Goal: Task Accomplishment & Management: Manage account settings

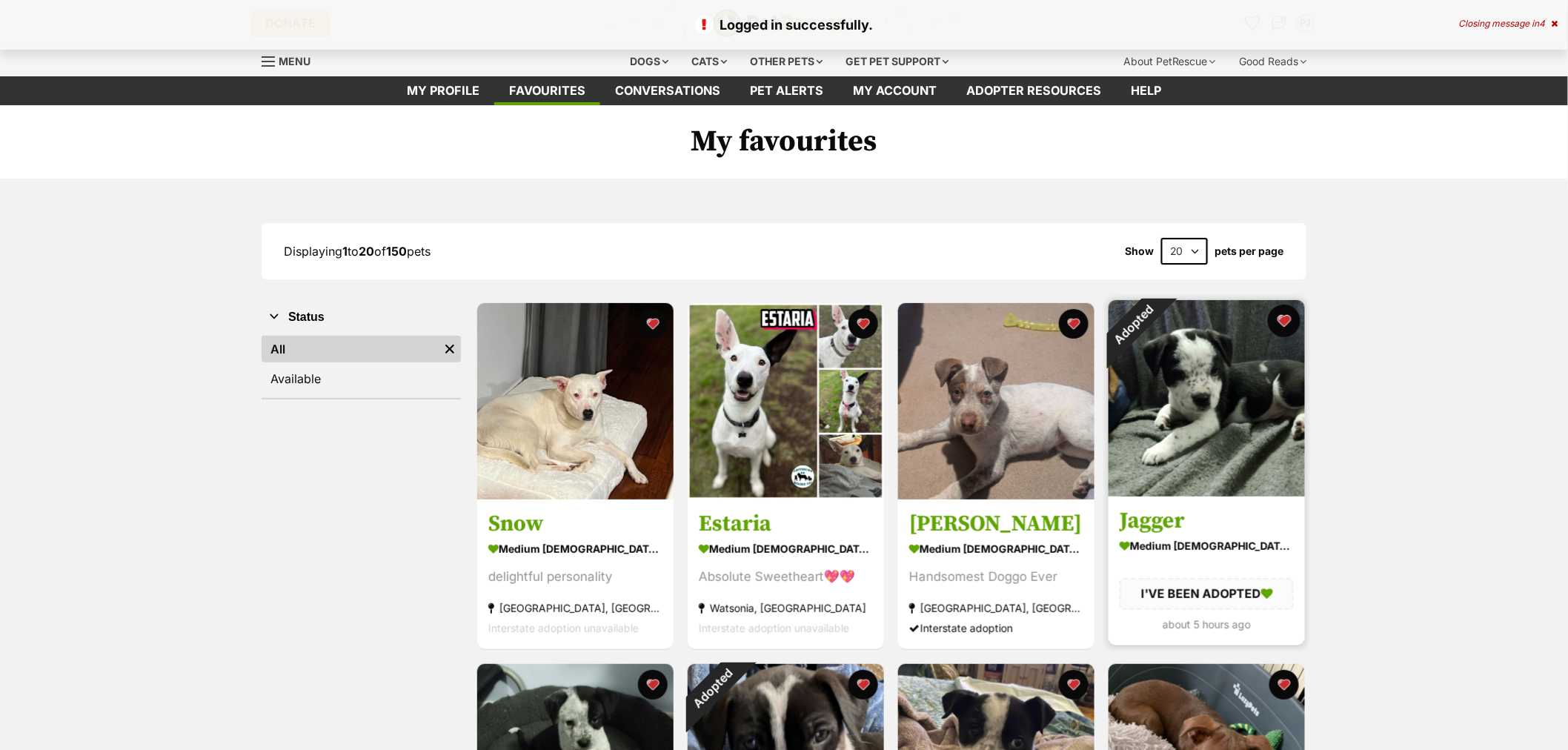
click at [1283, 321] on button "favourite" at bounding box center [1284, 321] width 33 height 33
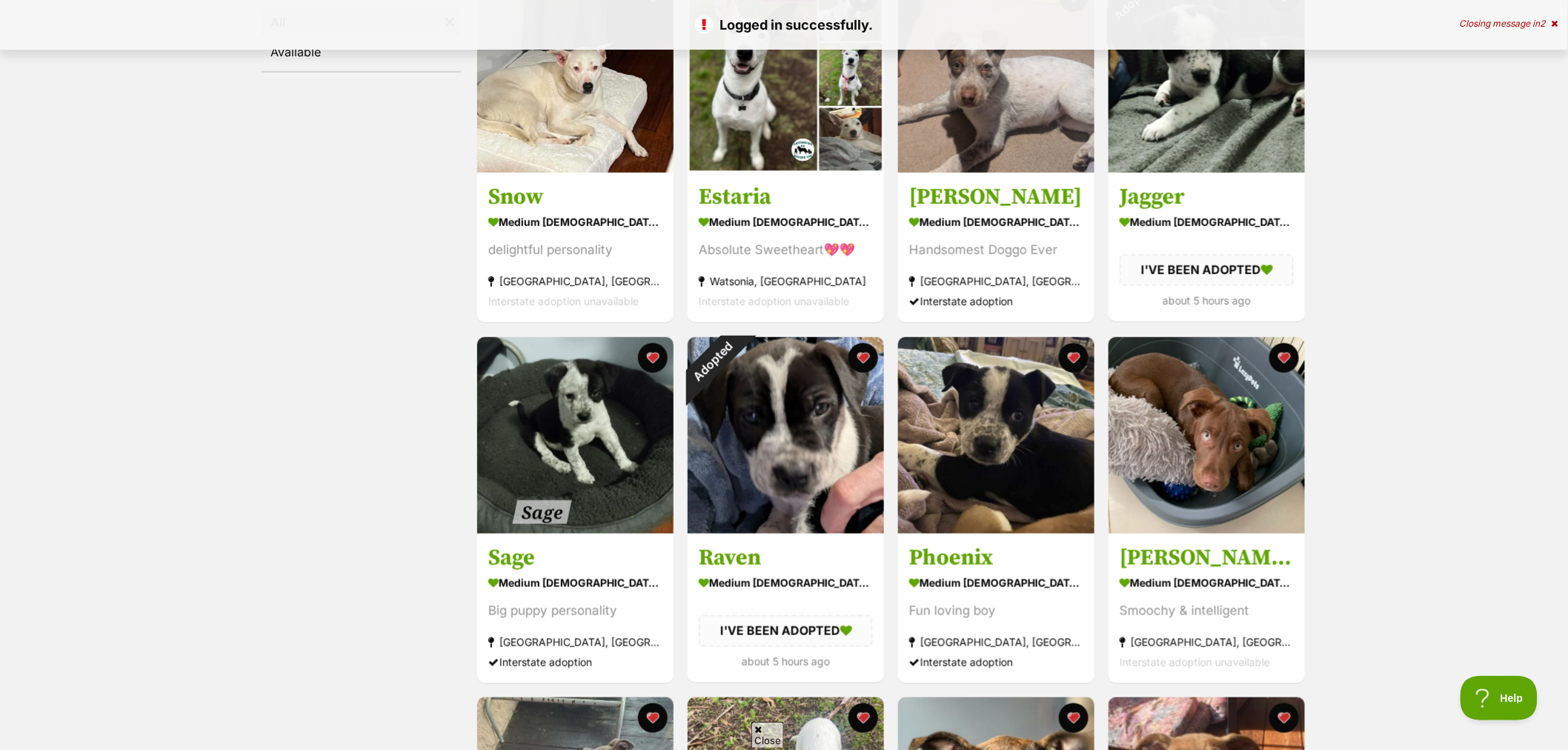
scroll to position [329, 0]
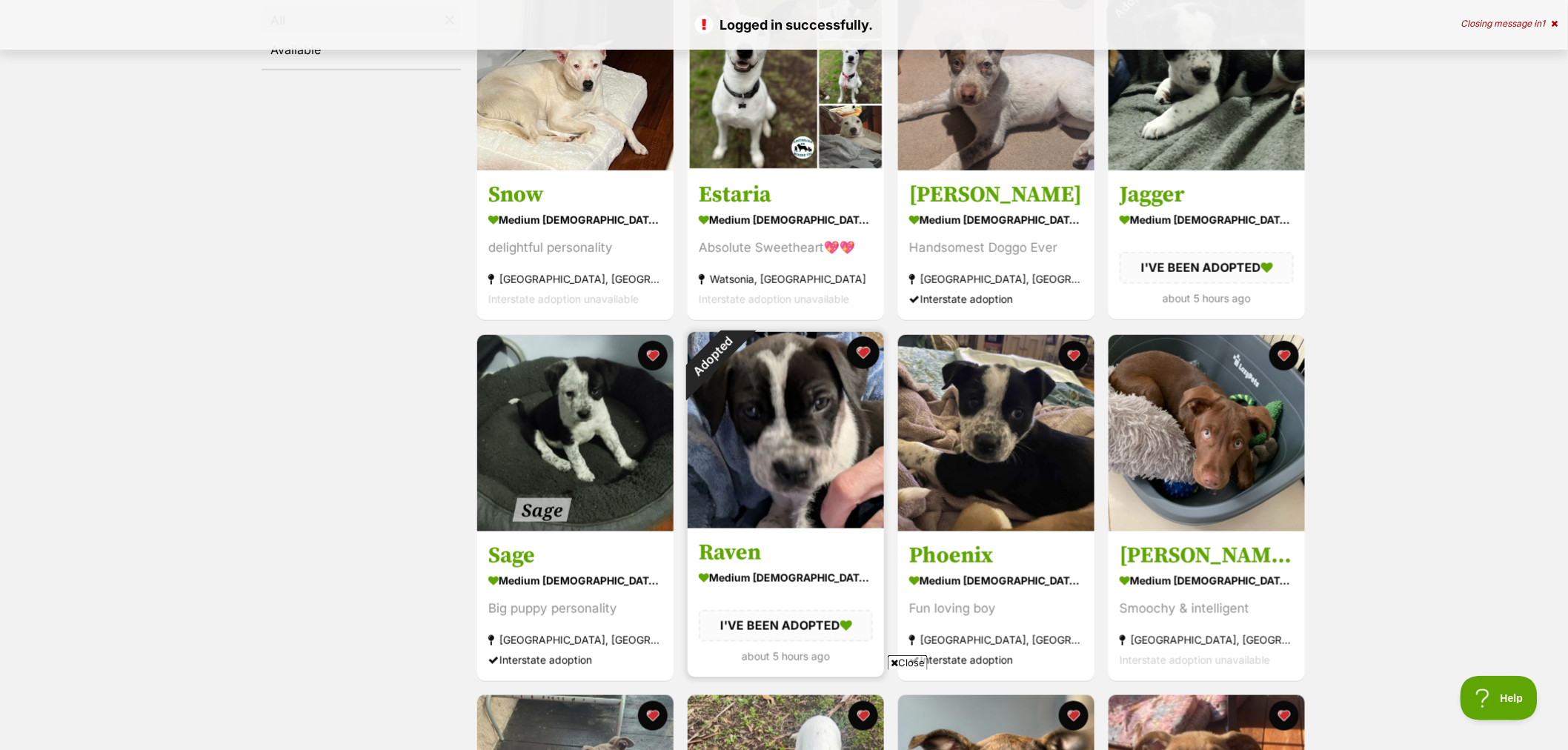
click at [860, 349] on button "favourite" at bounding box center [863, 353] width 33 height 33
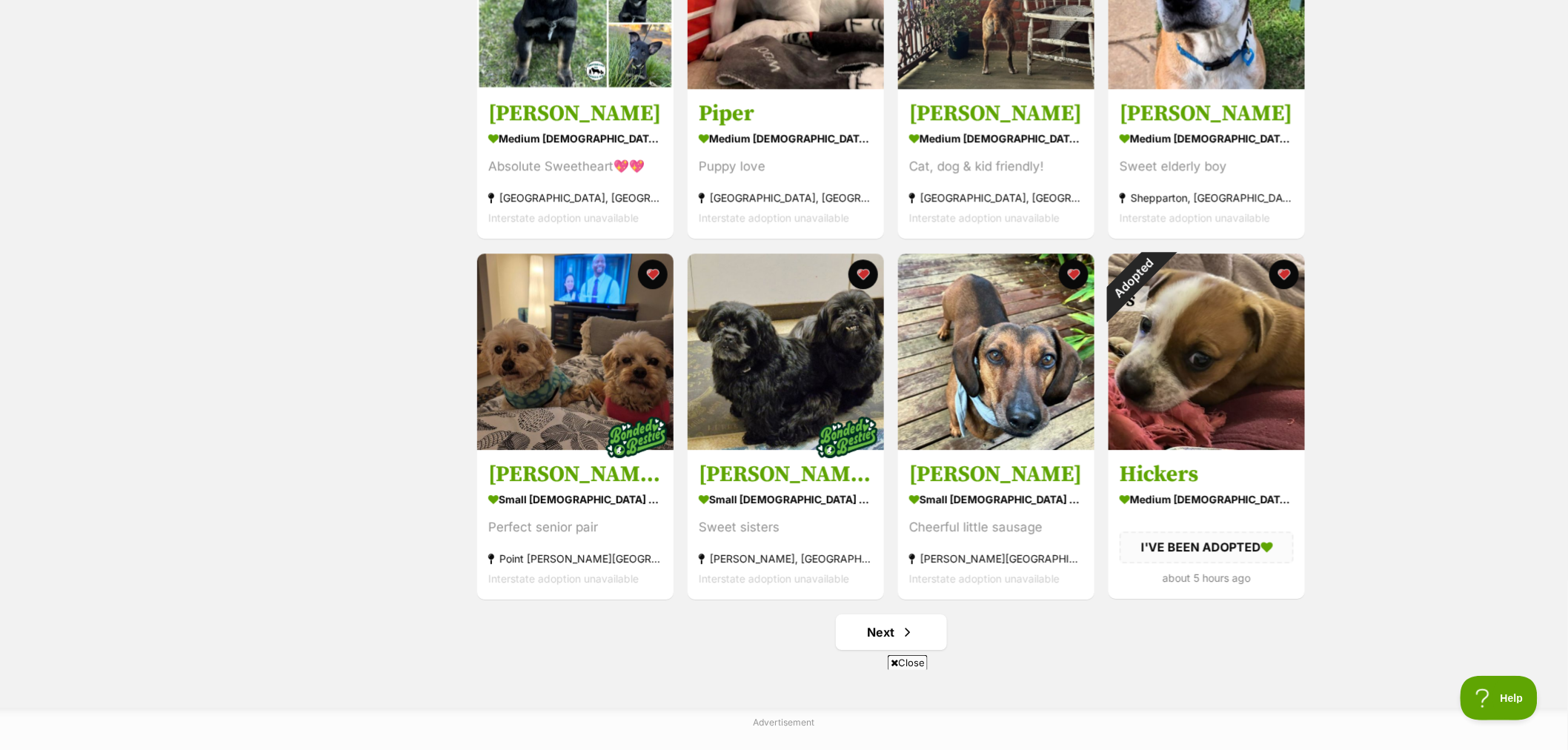
scroll to position [1647, 0]
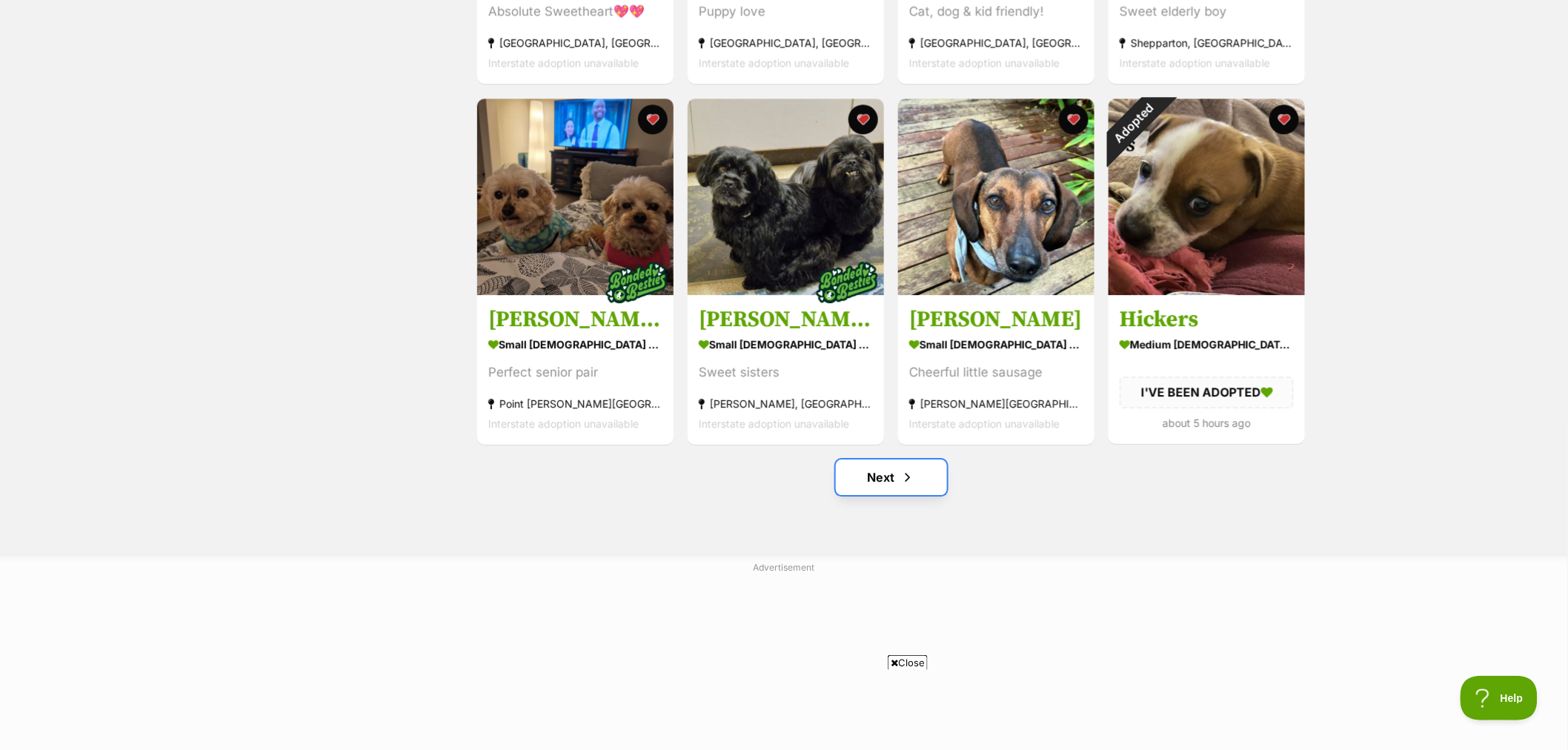
click at [850, 490] on link "Next" at bounding box center [891, 477] width 111 height 36
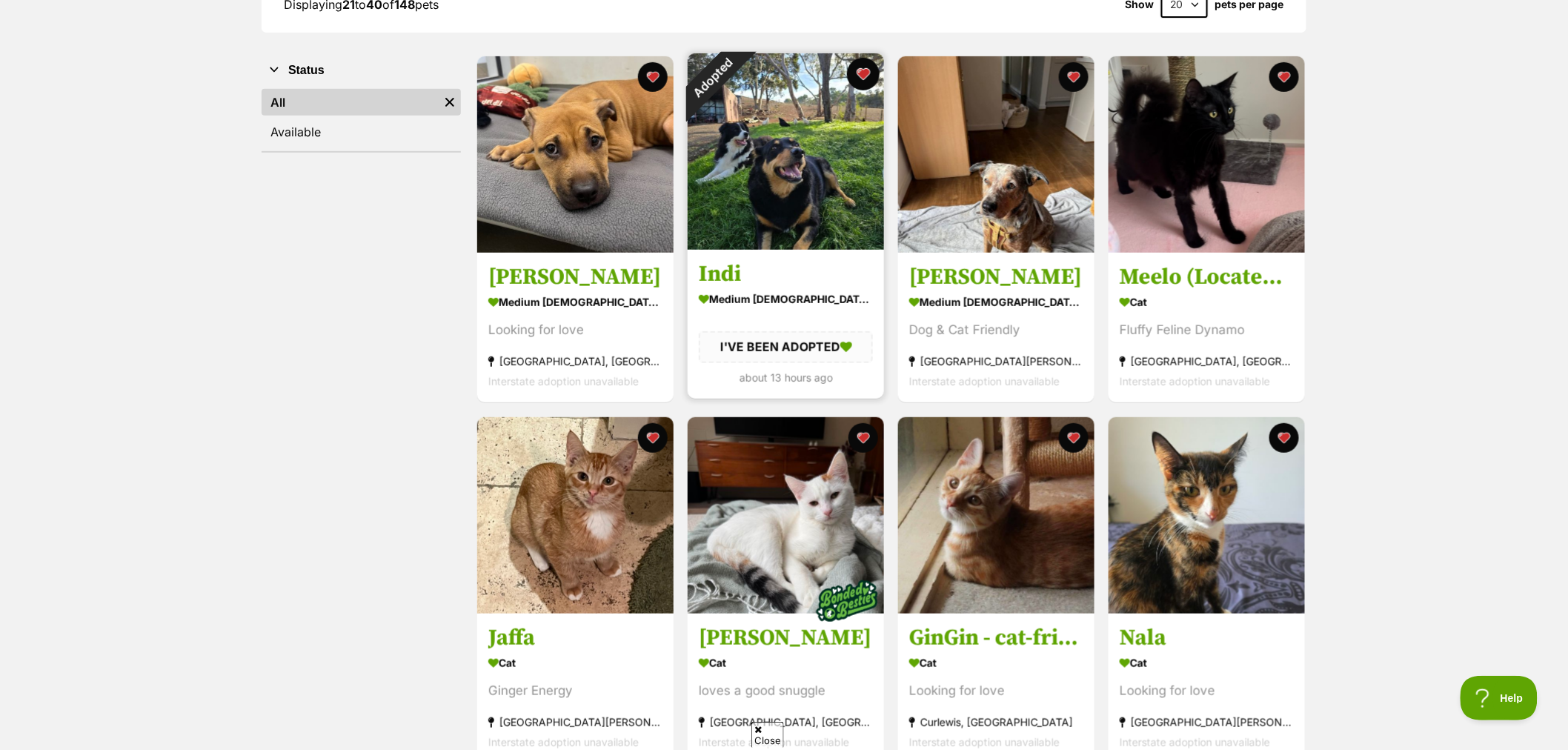
click at [863, 68] on button "favourite" at bounding box center [863, 74] width 33 height 33
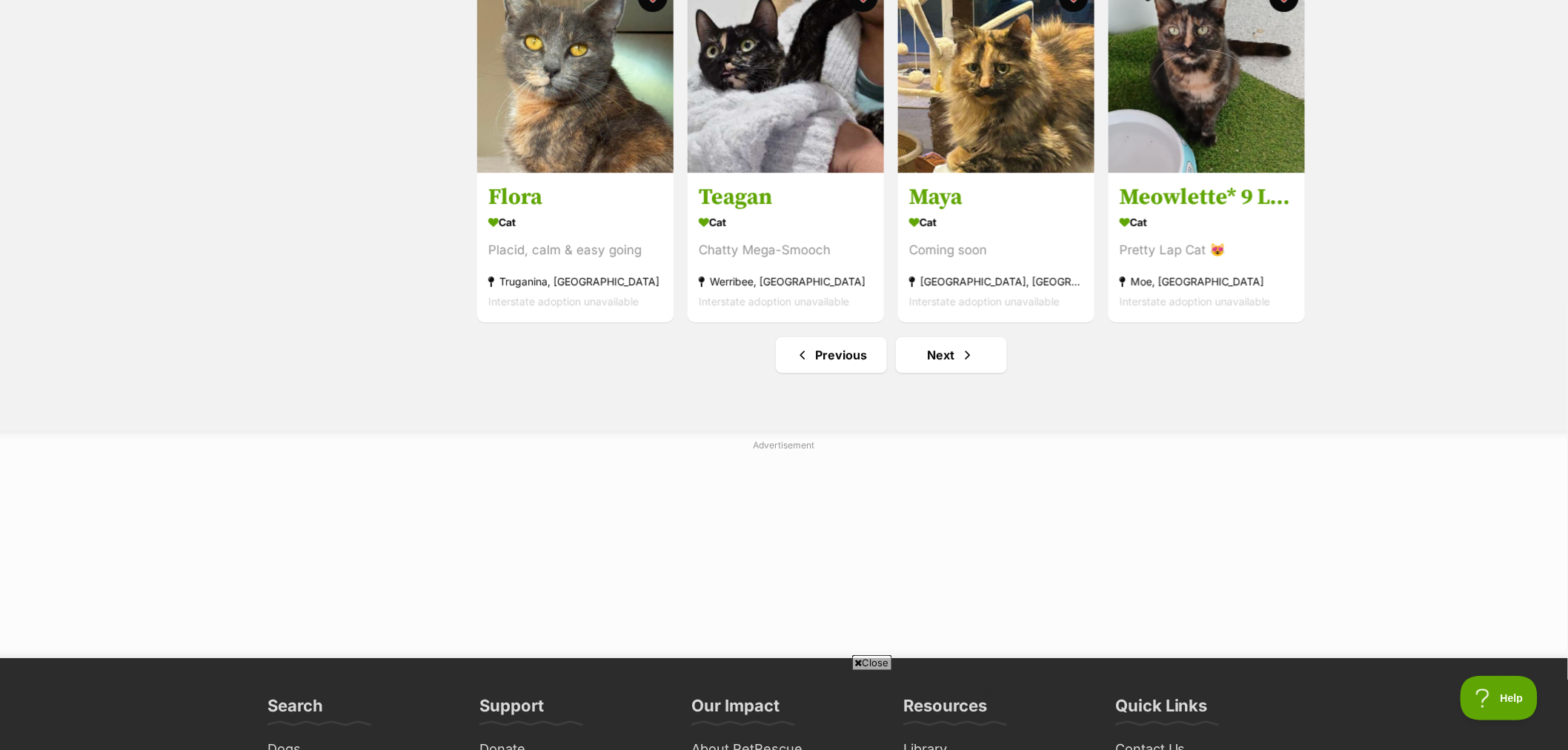
scroll to position [1812, 0]
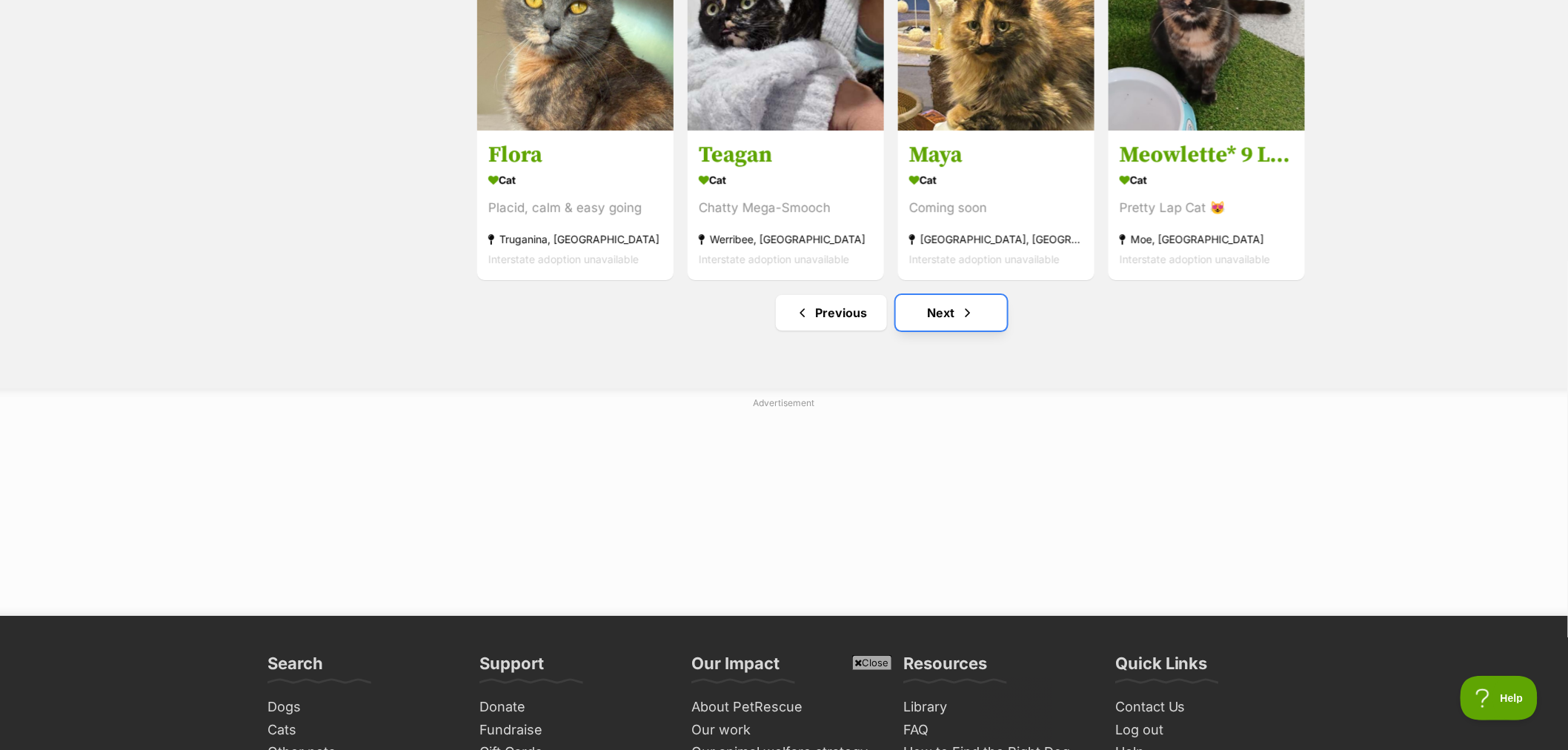
click at [958, 310] on link "Next" at bounding box center [951, 312] width 111 height 36
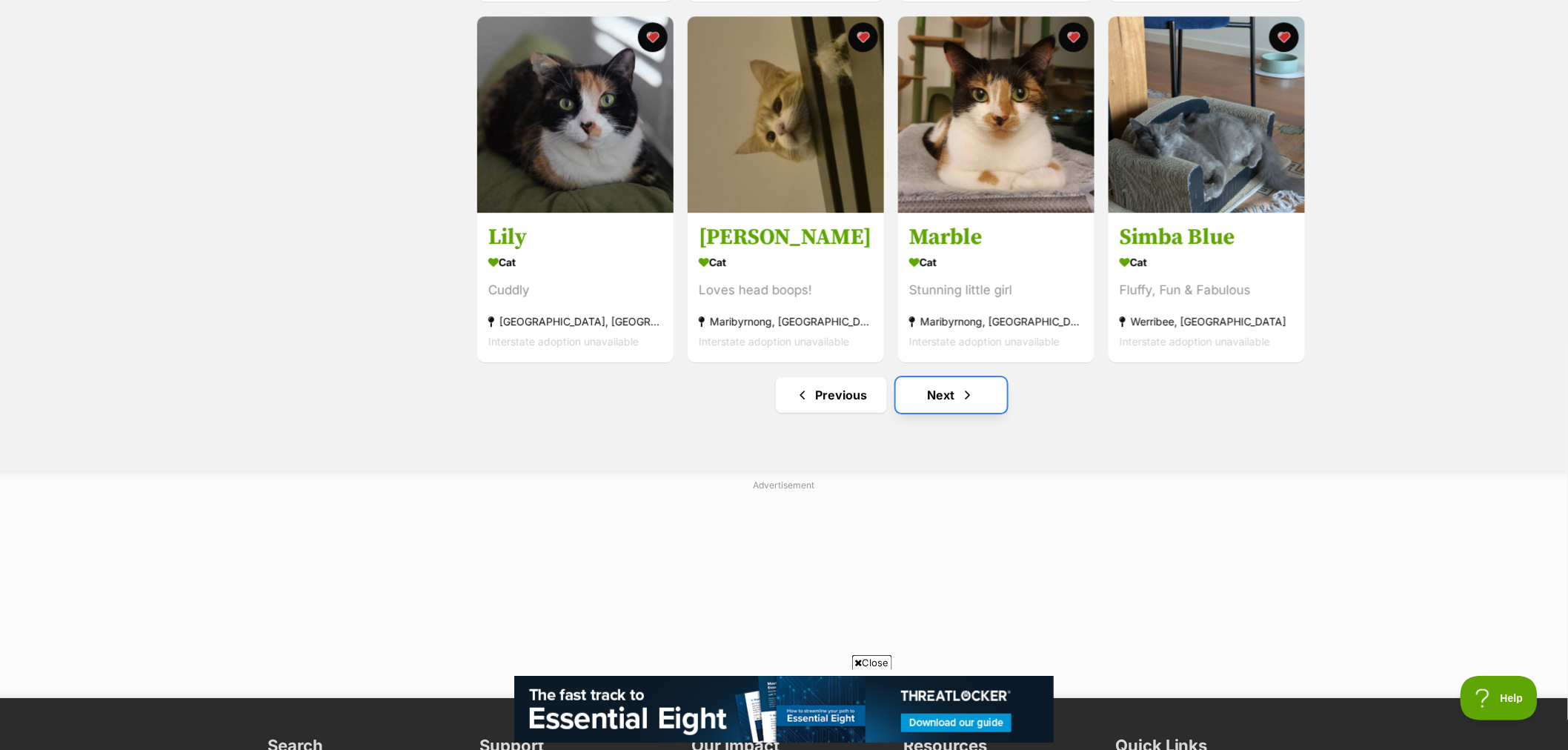
click at [949, 411] on link "Next" at bounding box center [951, 394] width 111 height 36
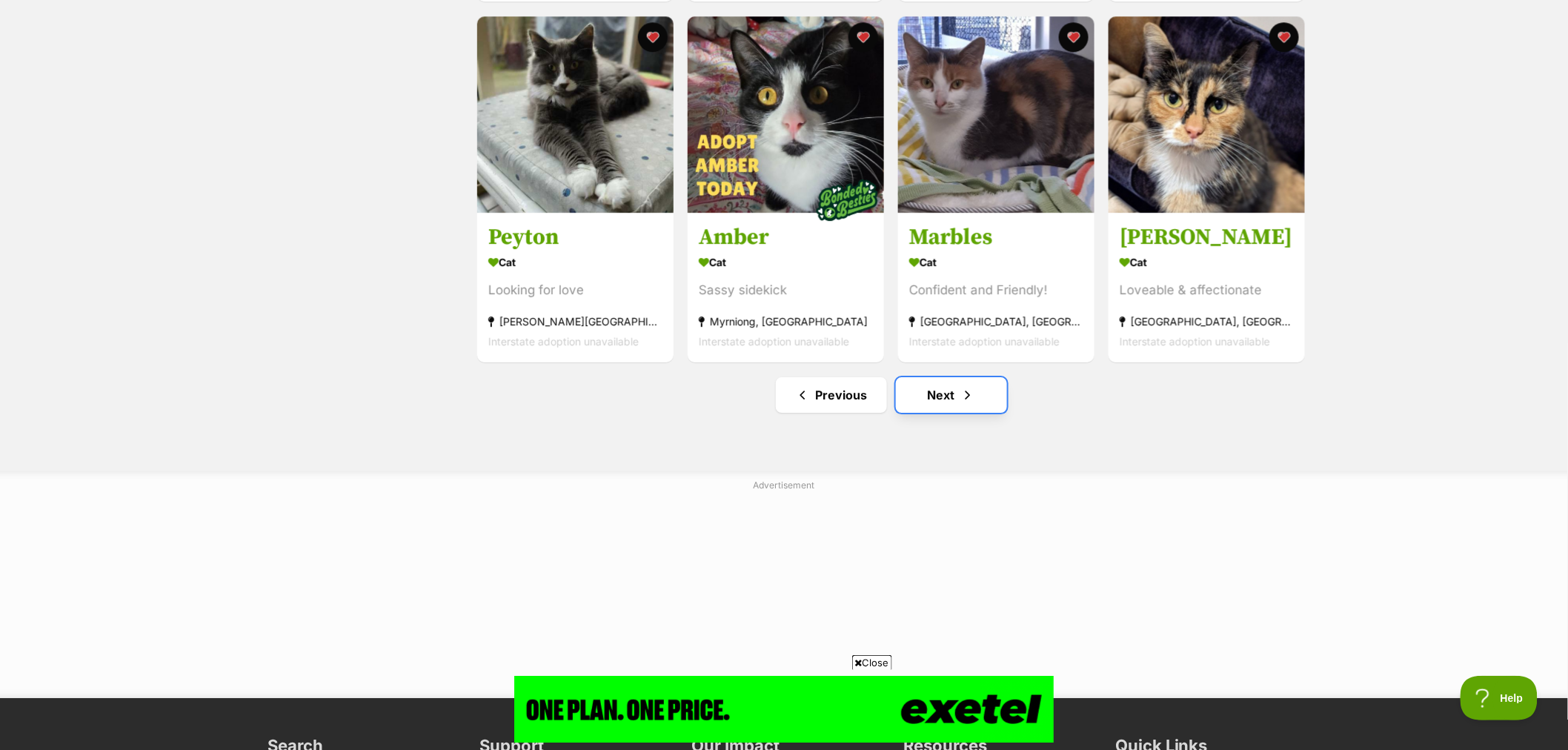
click at [958, 401] on link "Next" at bounding box center [951, 394] width 111 height 36
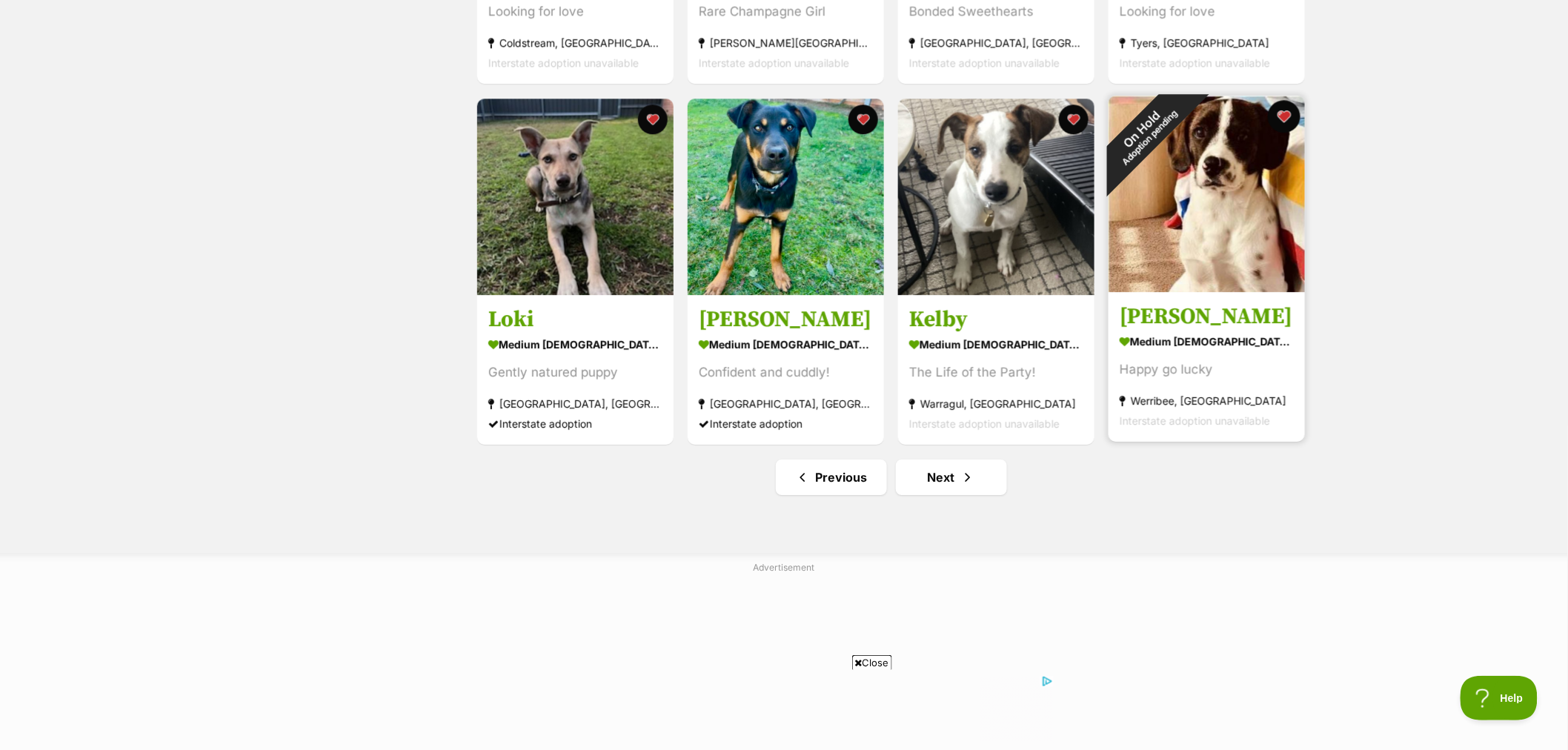
click at [1283, 128] on button "favourite" at bounding box center [1284, 116] width 33 height 33
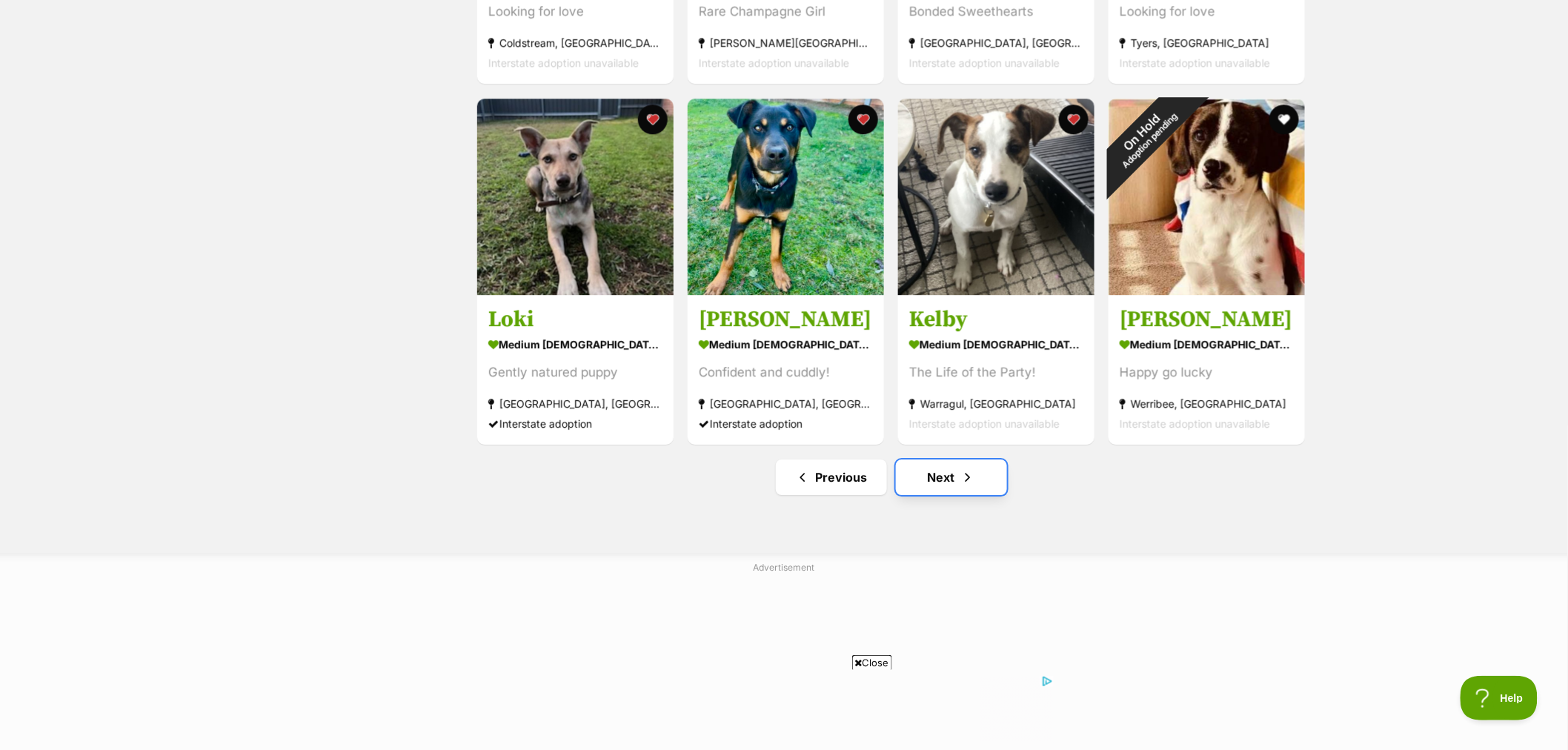
click at [954, 483] on link "Next" at bounding box center [951, 477] width 111 height 36
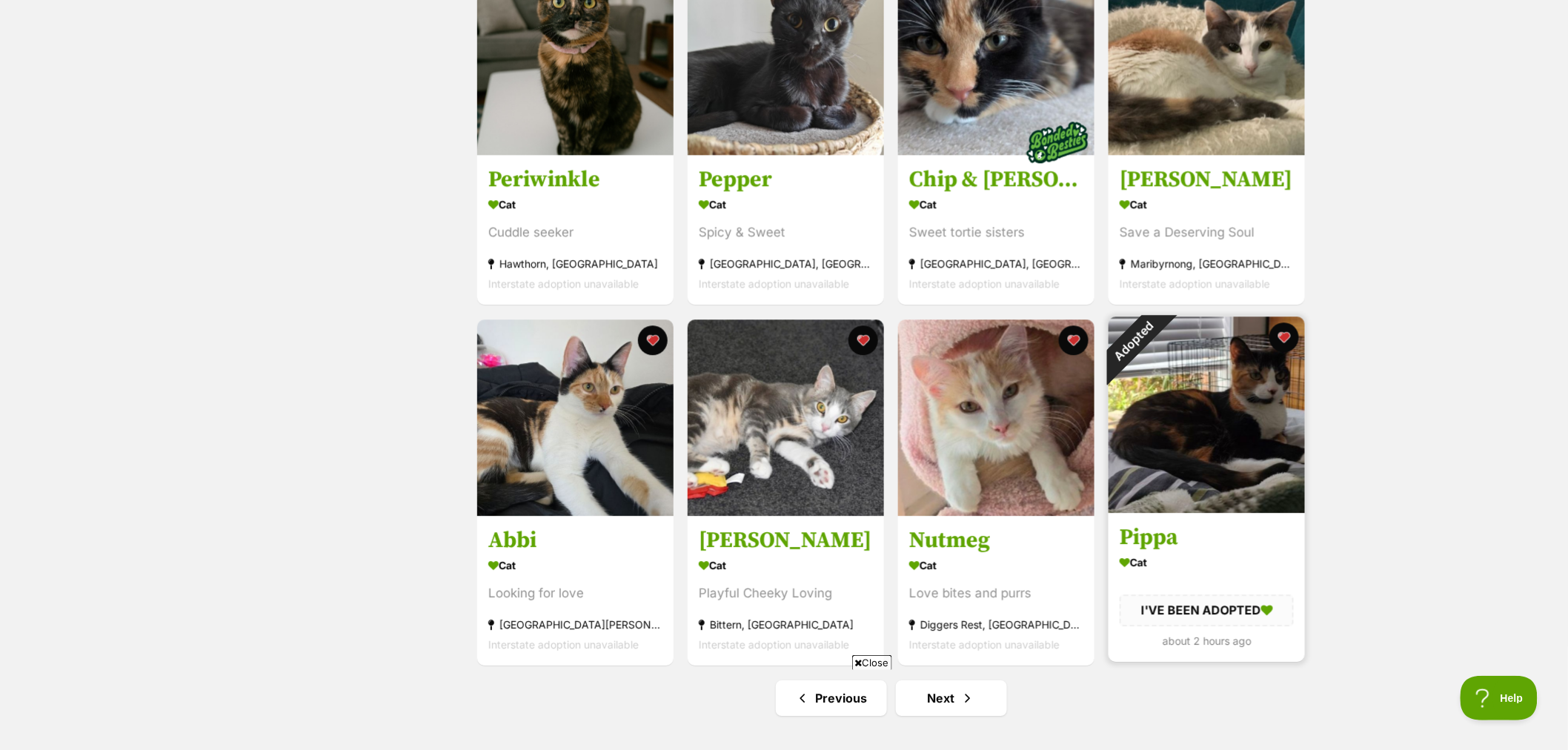
scroll to position [1647, 0]
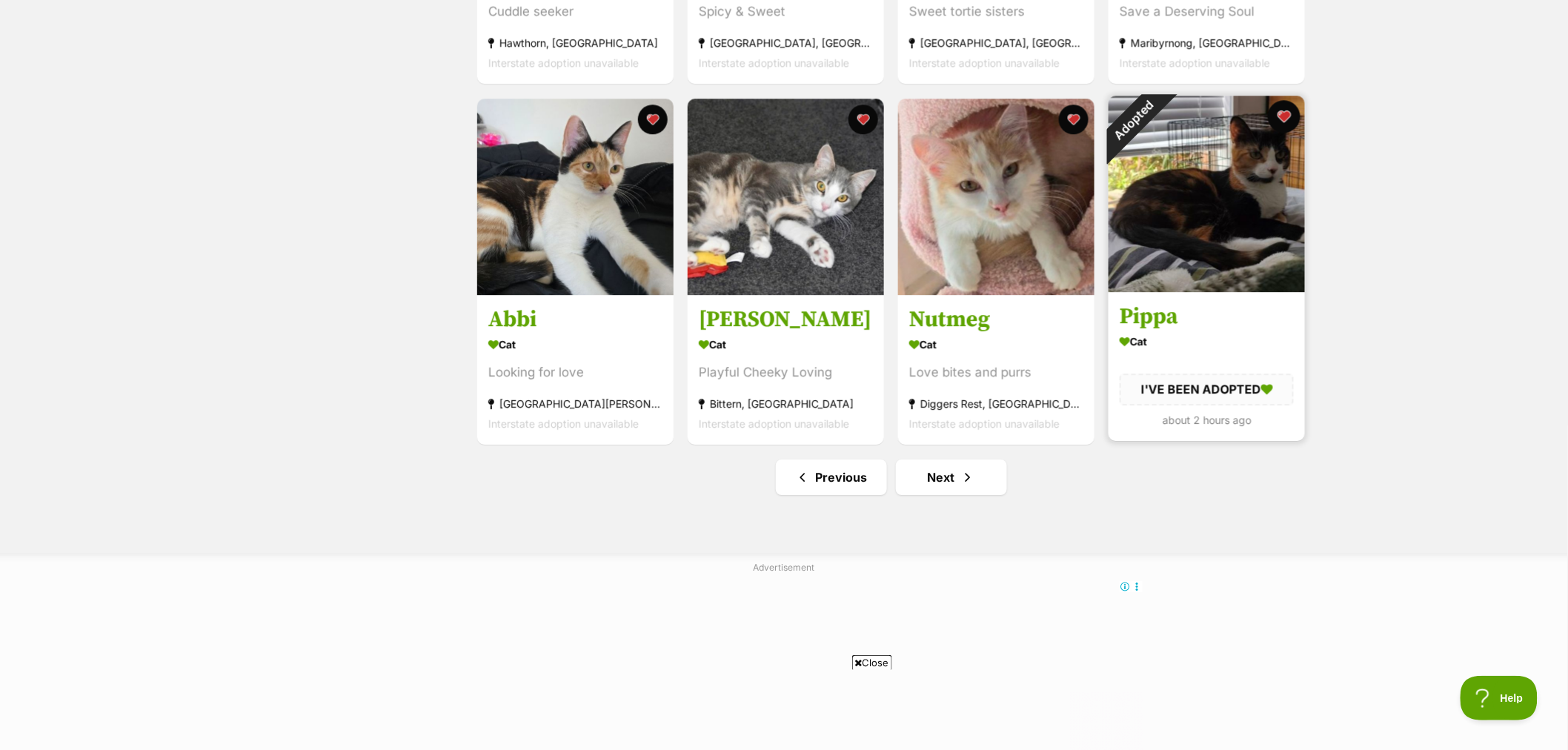
click at [1285, 116] on button "favourite" at bounding box center [1284, 116] width 33 height 33
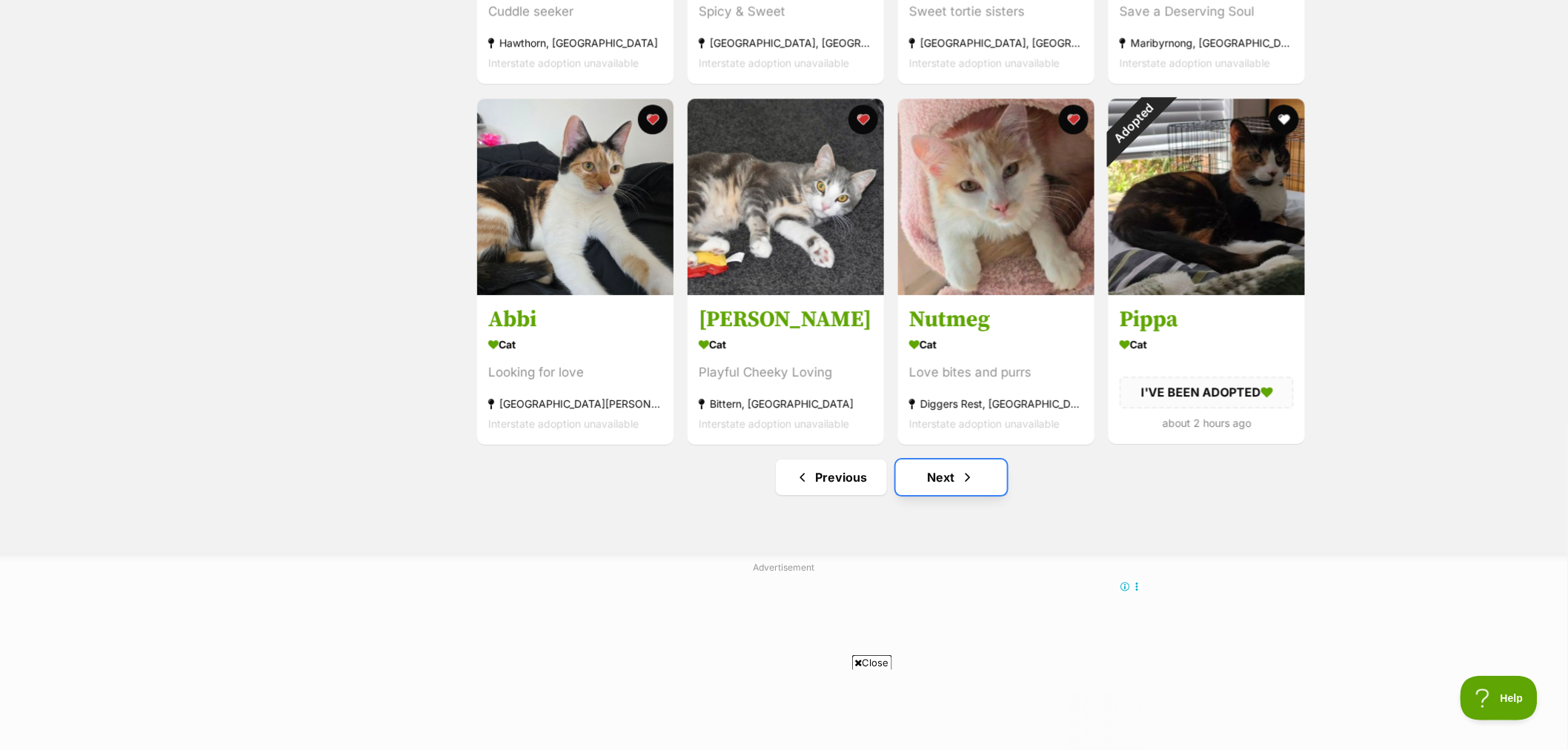
click at [963, 473] on span "Next page" at bounding box center [968, 476] width 15 height 17
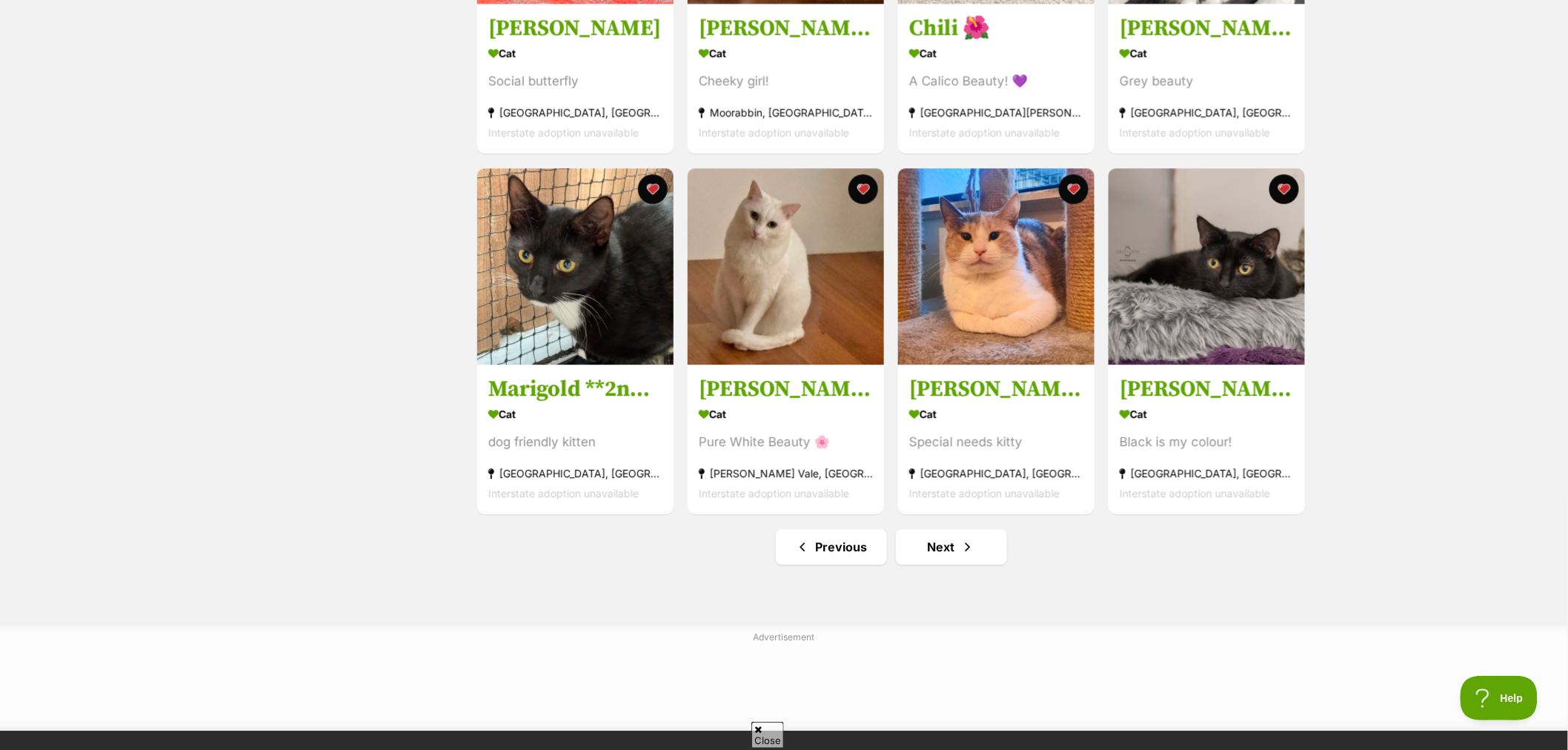
scroll to position [1729, 0]
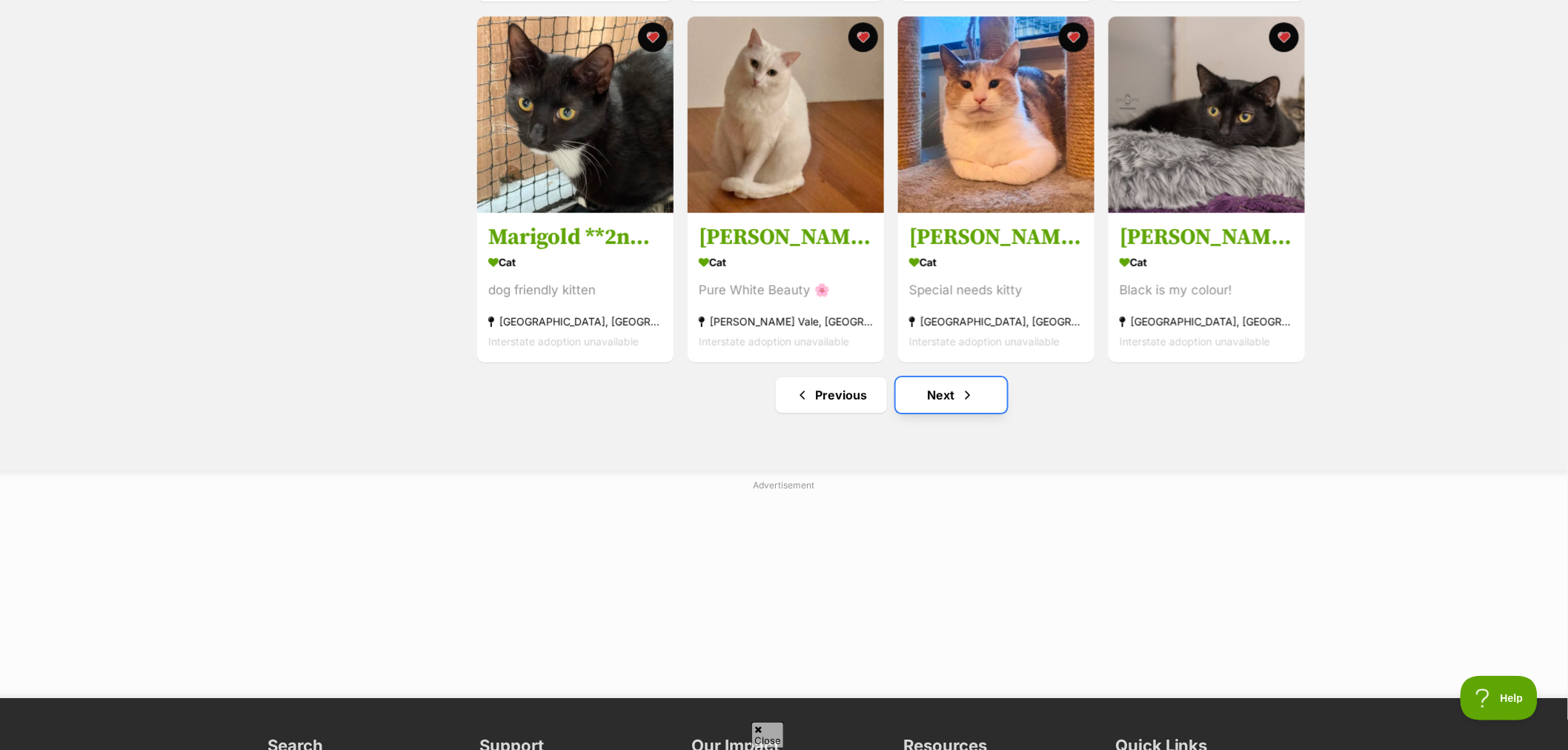
click at [953, 413] on link "Next" at bounding box center [951, 394] width 111 height 36
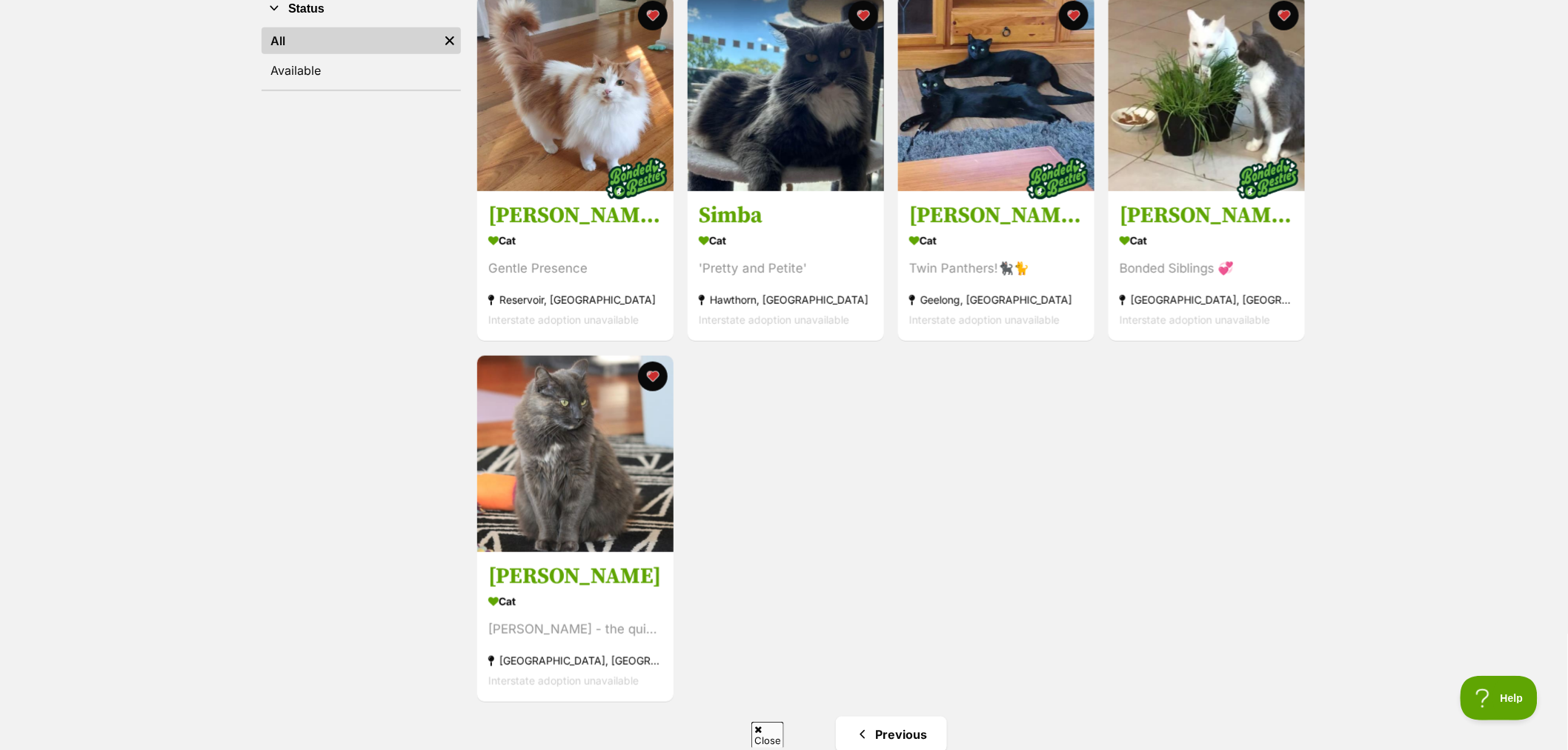
scroll to position [329, 0]
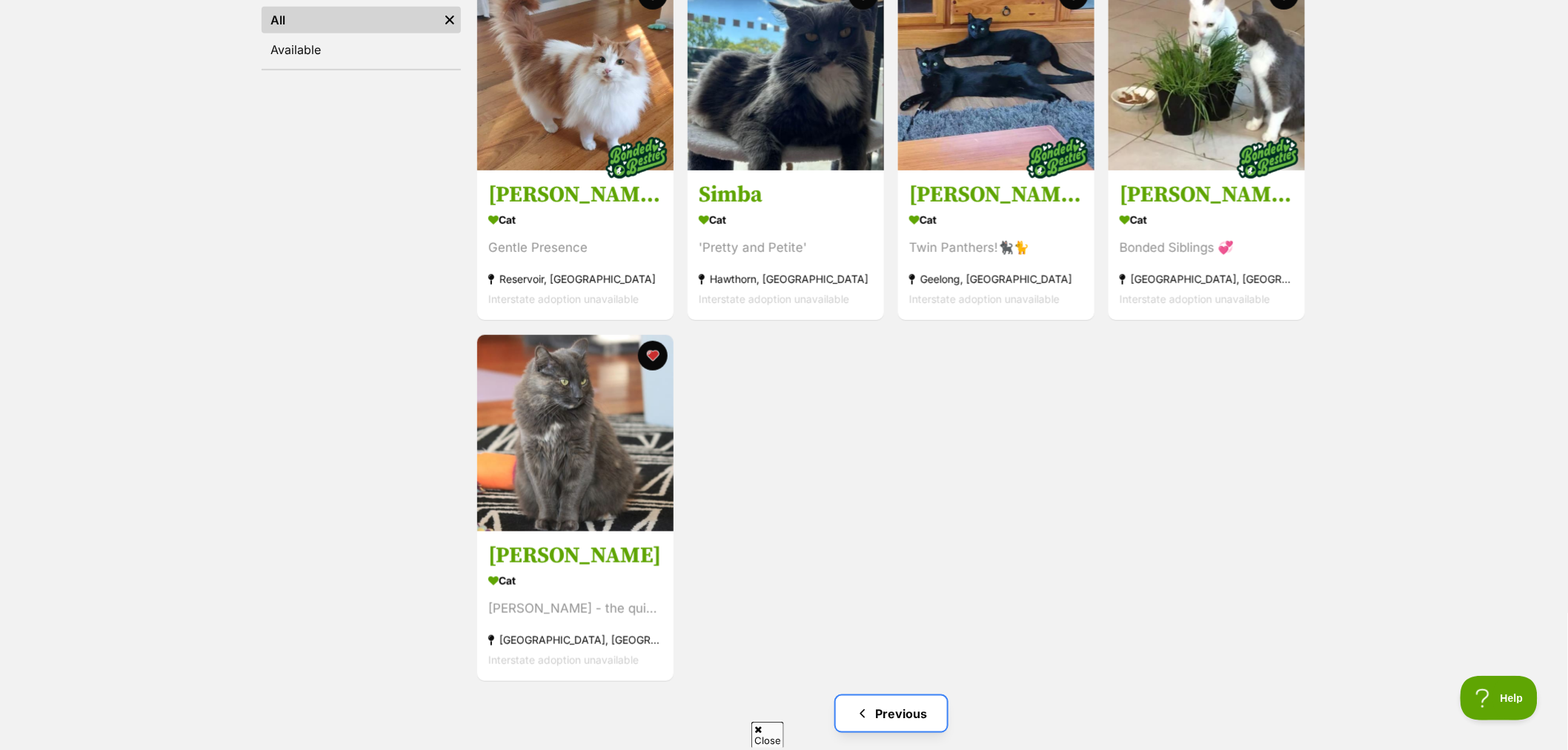
click at [894, 712] on link "Previous" at bounding box center [891, 714] width 111 height 36
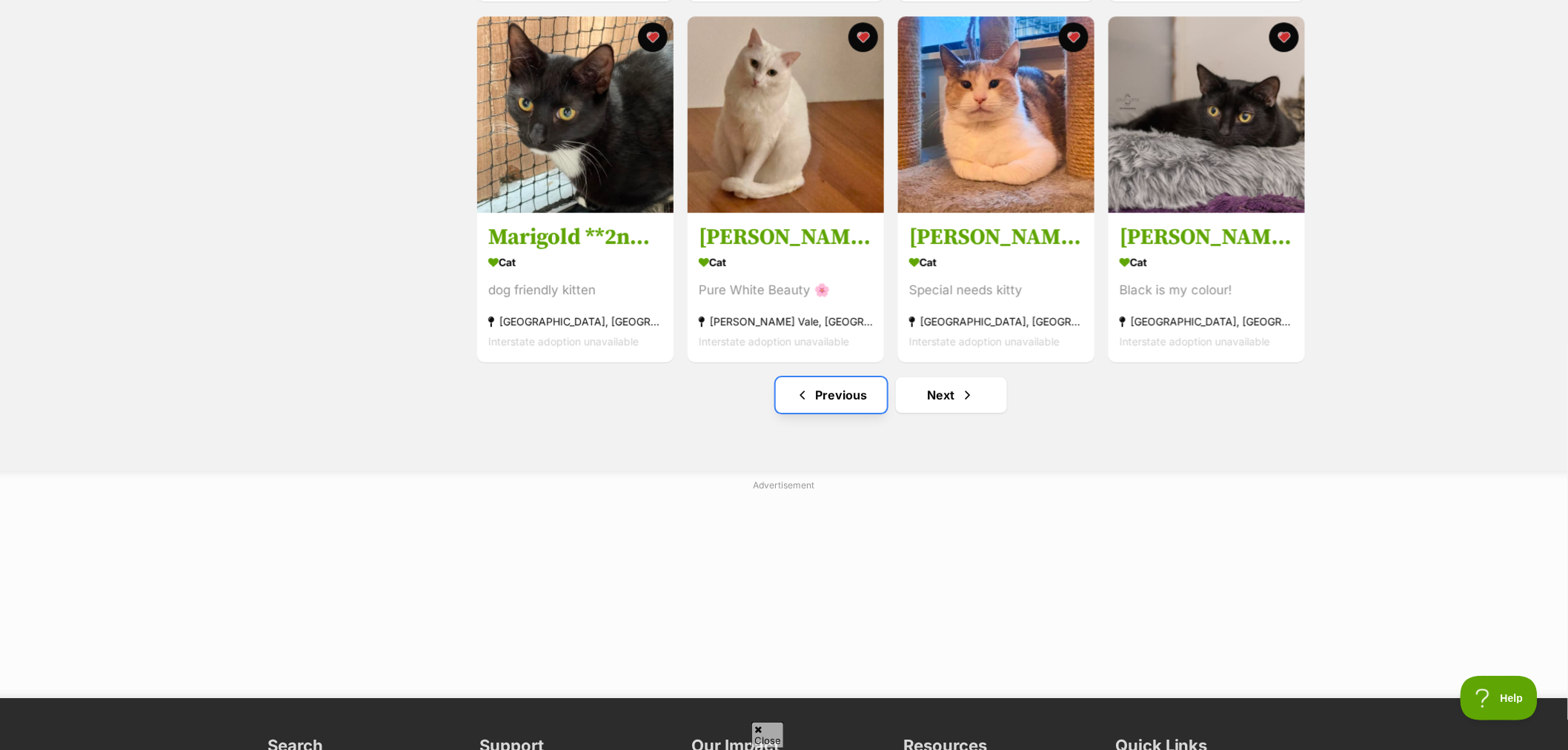
click at [841, 410] on link "Previous" at bounding box center [831, 394] width 111 height 36
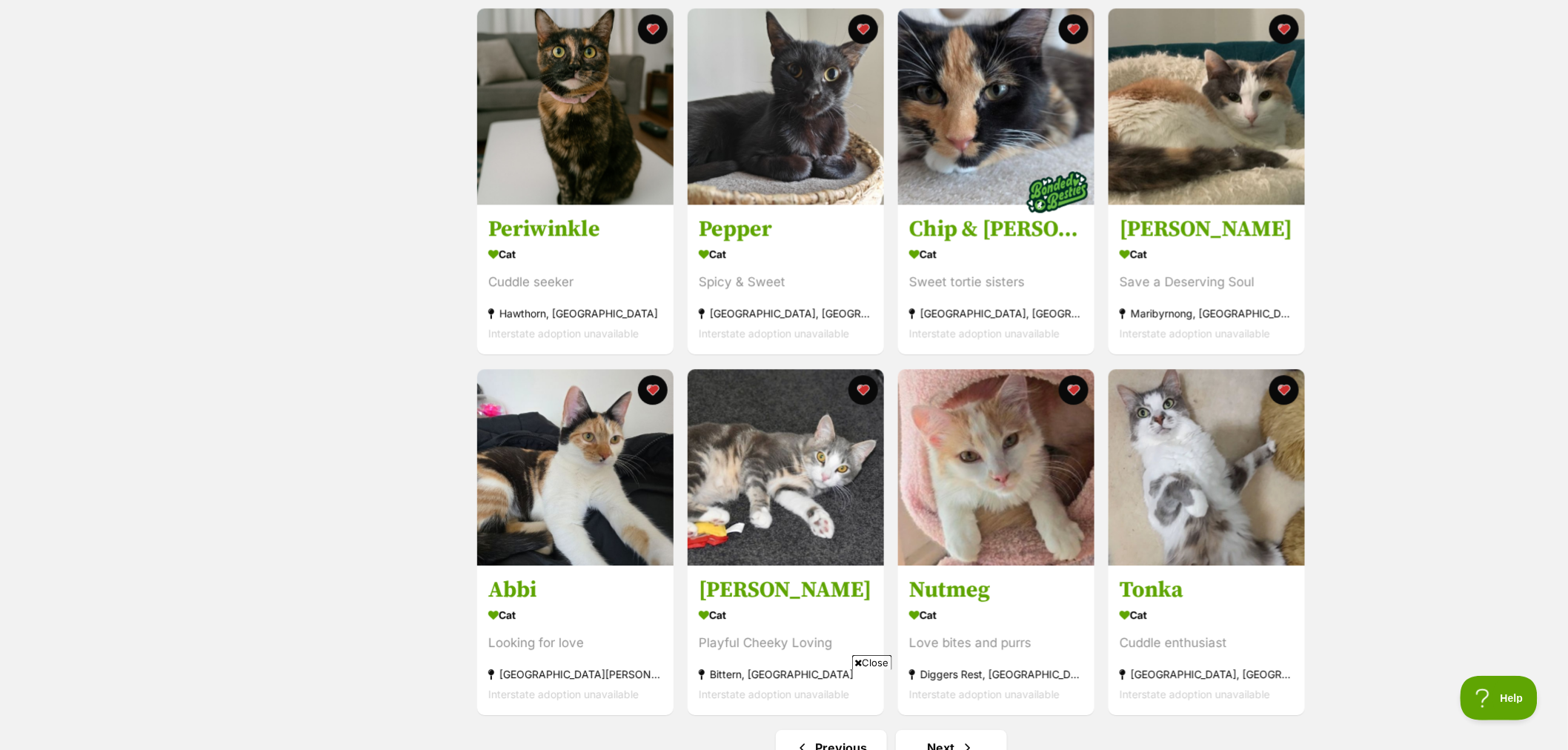
scroll to position [1565, 0]
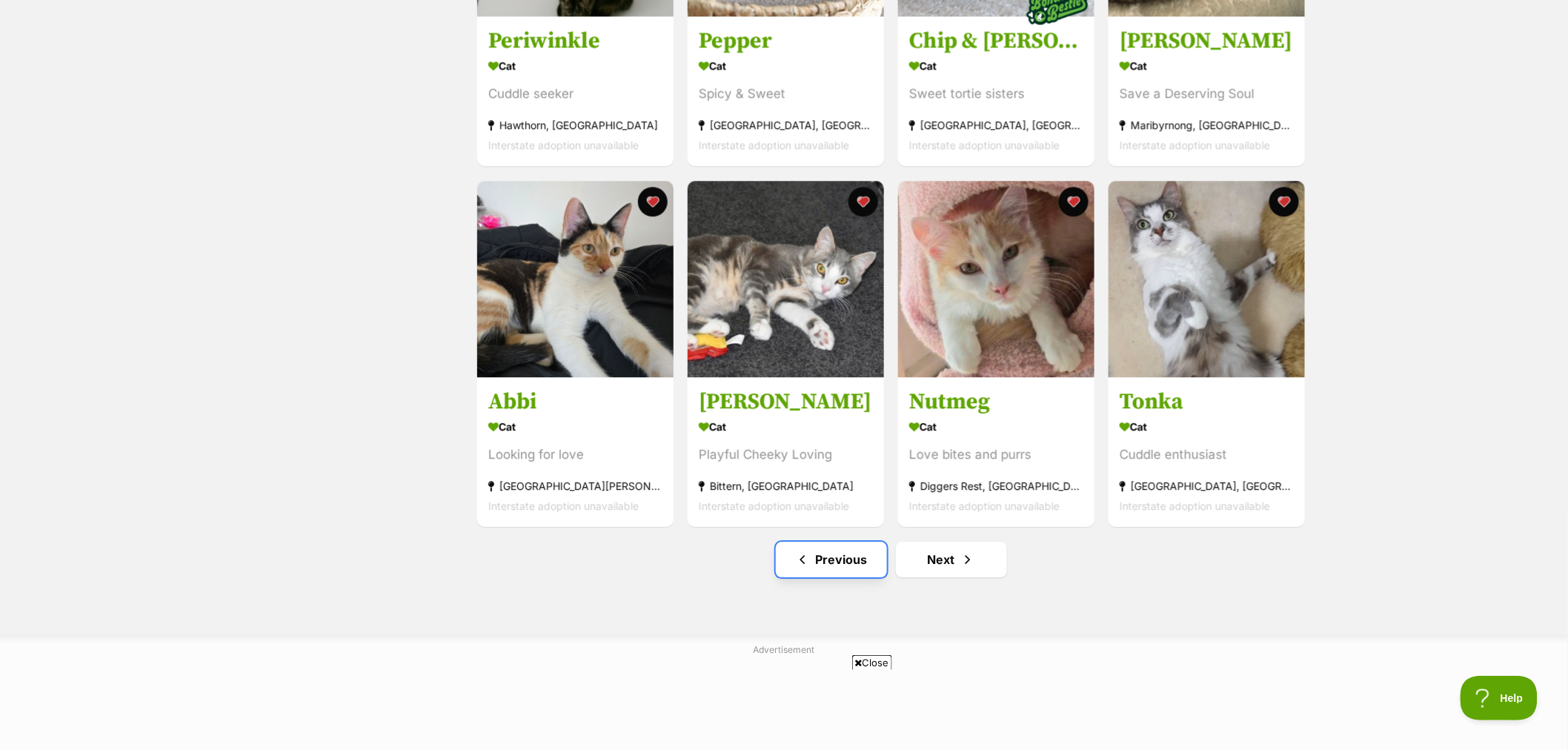
click at [815, 568] on link "Previous" at bounding box center [831, 559] width 111 height 36
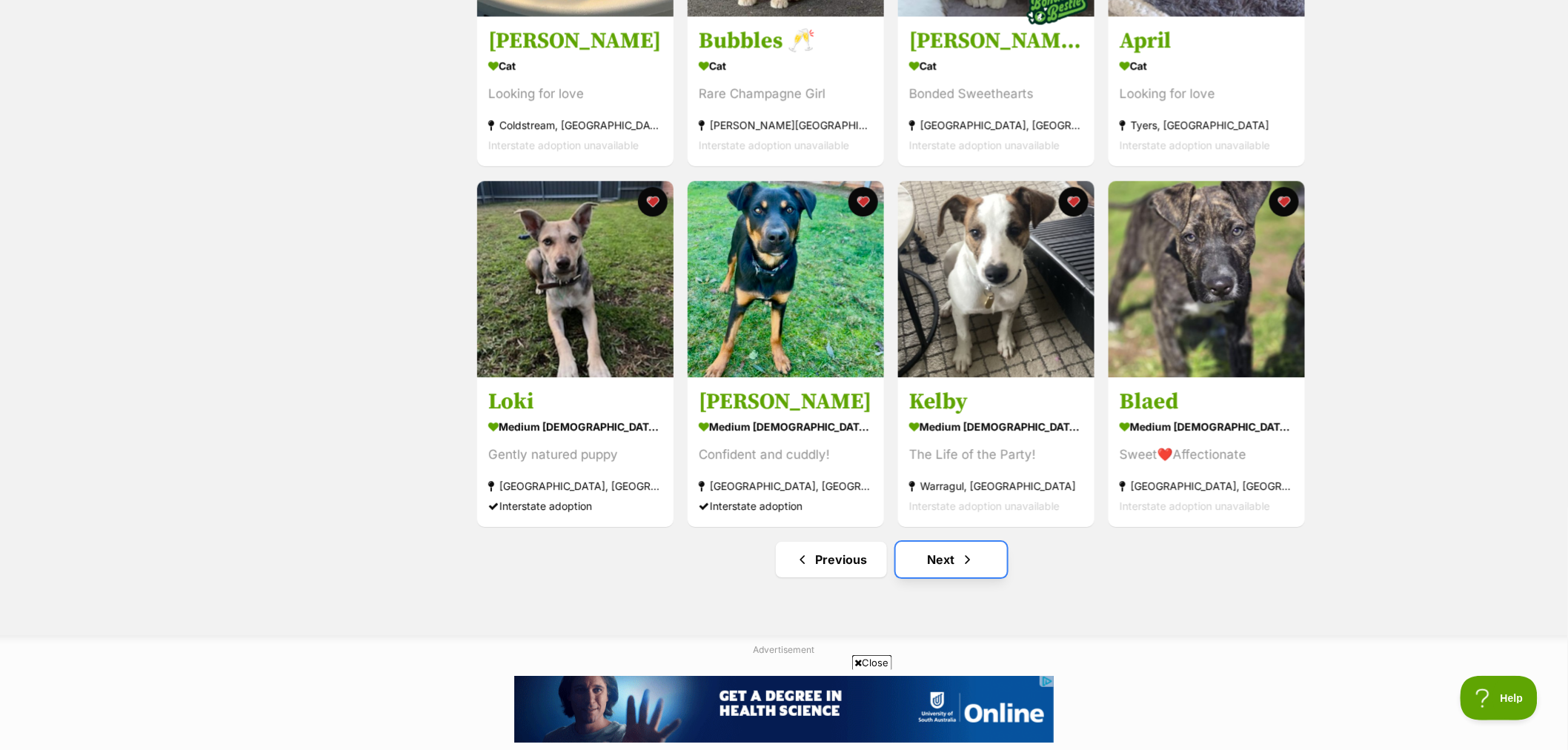
drag, startPoint x: 946, startPoint y: 575, endPoint x: 971, endPoint y: 571, distance: 25.3
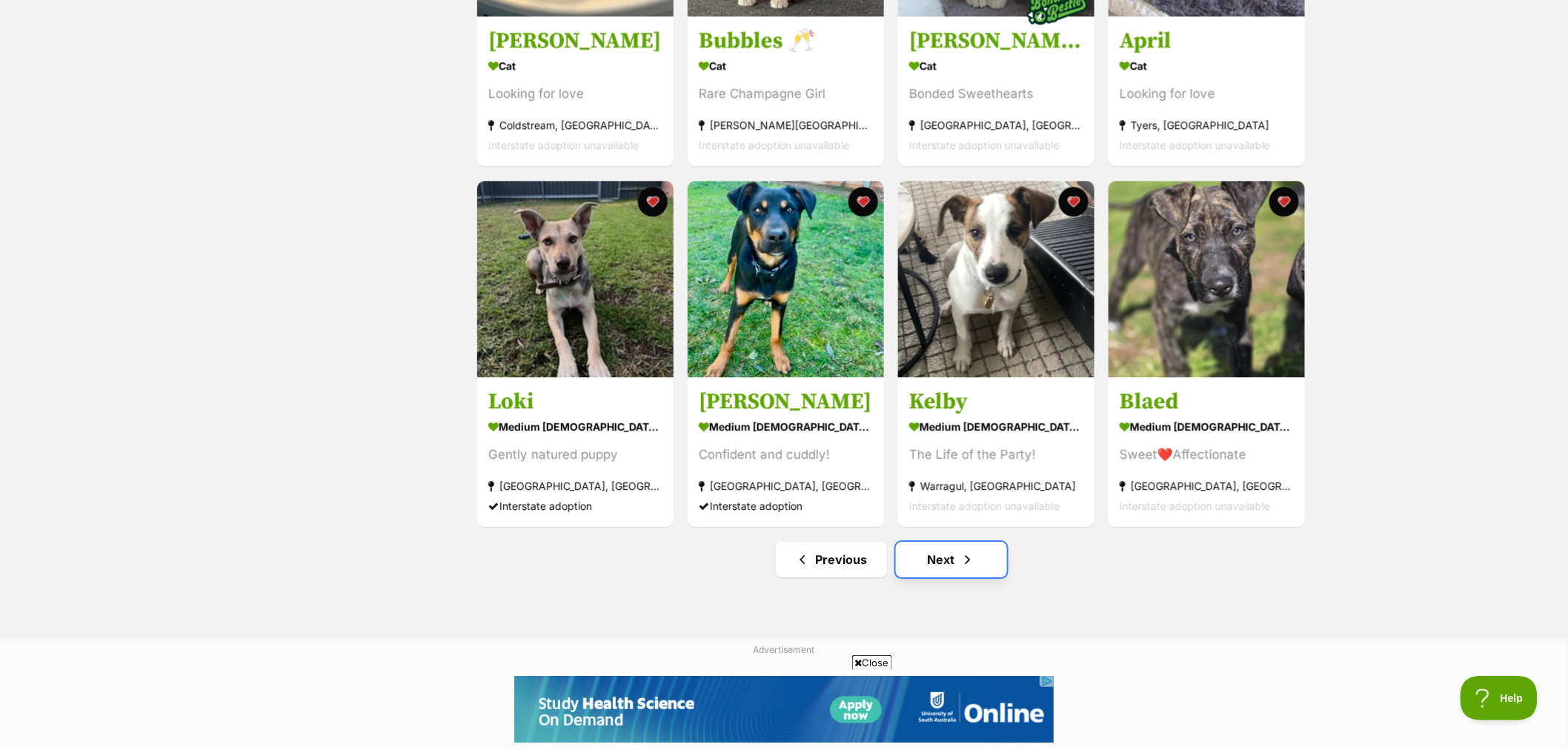
click at [946, 574] on link "Next" at bounding box center [951, 559] width 111 height 36
